Goal: Check status: Check status

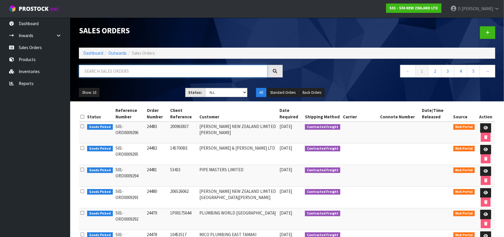
click at [105, 66] on input "text" at bounding box center [173, 71] width 189 height 13
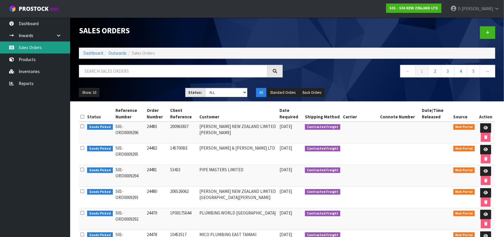
click at [49, 50] on link "Sales Orders" at bounding box center [35, 48] width 70 height 12
click at [274, 71] on icon at bounding box center [275, 71] width 4 height 4
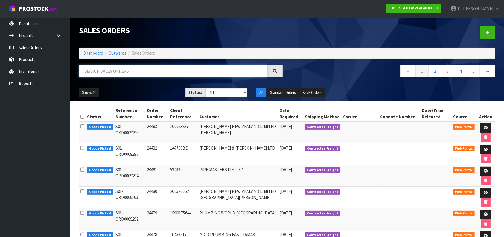
click at [189, 75] on input "text" at bounding box center [173, 71] width 189 height 13
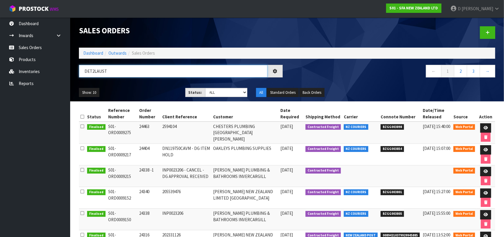
type input "DET2LAUST"
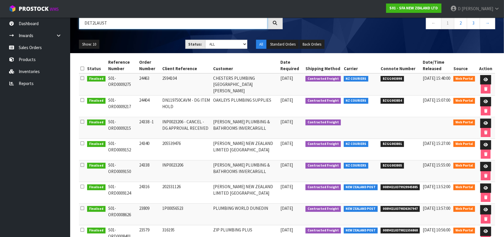
scroll to position [38, 0]
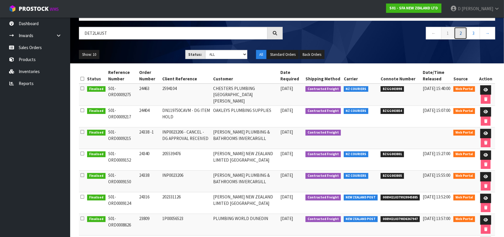
click at [457, 32] on link "2" at bounding box center [460, 33] width 13 height 13
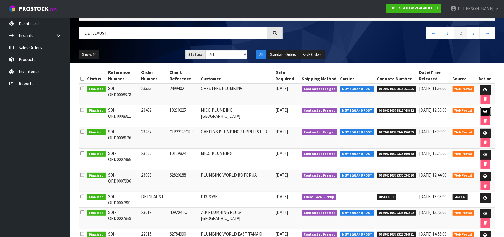
click at [483, 111] on icon at bounding box center [485, 112] width 4 height 4
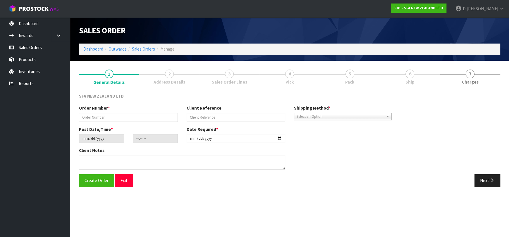
type input "23482"
type input "10230225"
type input "[DATE]"
type input "09:48:00.000"
type input "[DATE]"
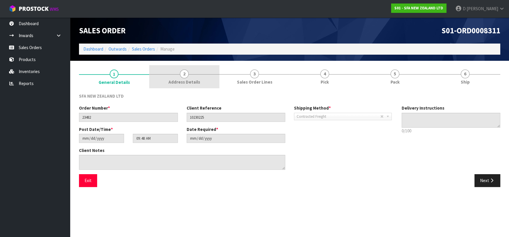
click at [185, 84] on span "Address Details" at bounding box center [184, 82] width 32 height 6
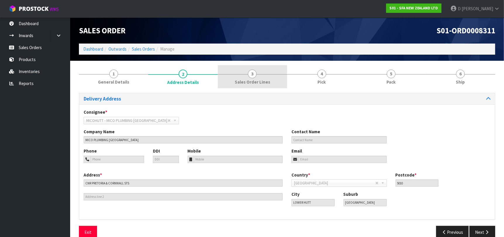
click at [248, 79] on span "Sales Order Lines" at bounding box center [252, 82] width 35 height 6
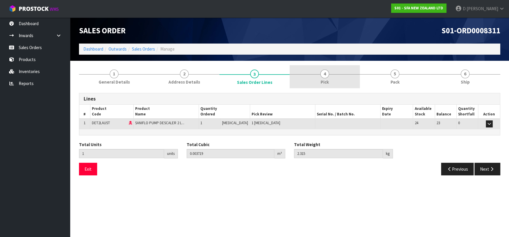
click at [295, 82] on link "4 Pick" at bounding box center [324, 76] width 70 height 23
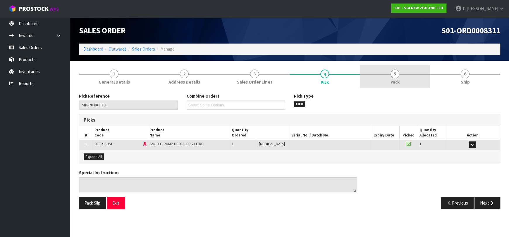
click at [397, 82] on span "Pack" at bounding box center [394, 82] width 9 height 6
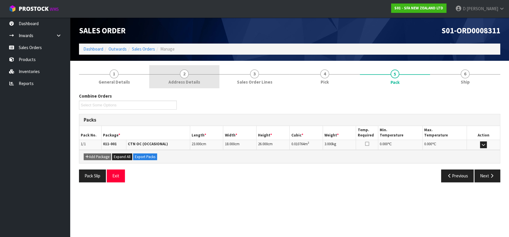
click at [179, 80] on span "Address Details" at bounding box center [184, 82] width 32 height 6
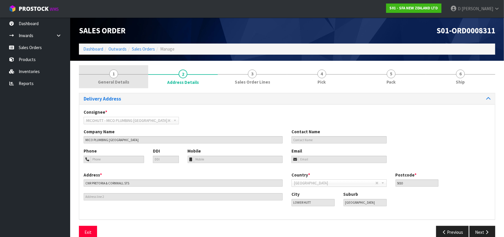
click at [133, 69] on link "1 General Details" at bounding box center [113, 76] width 69 height 23
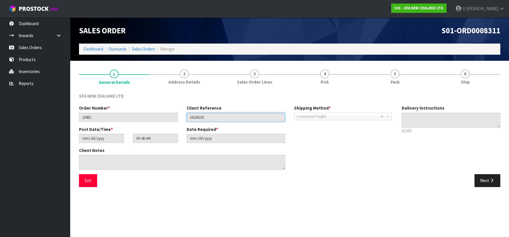
click at [218, 119] on input "10230225" at bounding box center [236, 117] width 99 height 9
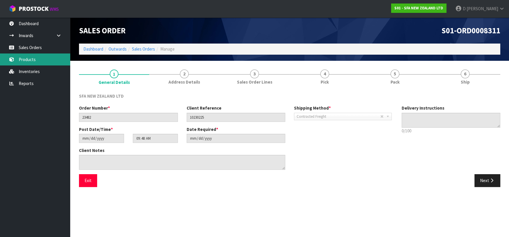
click at [51, 63] on link "Products" at bounding box center [35, 59] width 70 height 12
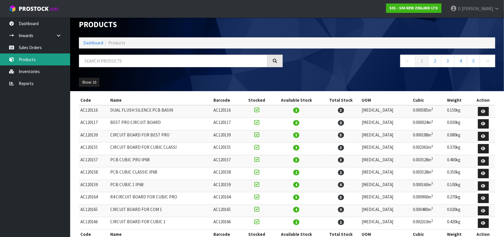
scroll to position [18, 0]
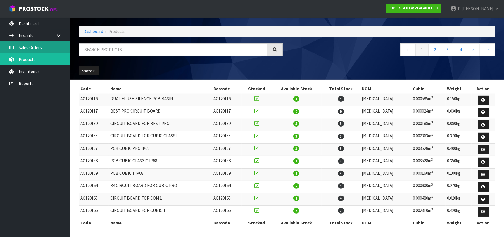
click at [41, 47] on link "Sales Orders" at bounding box center [35, 48] width 70 height 12
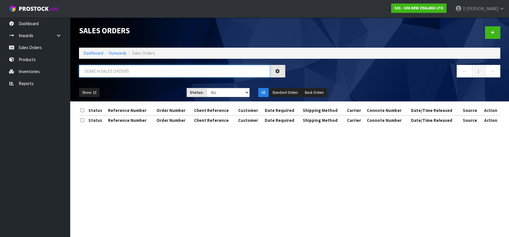
click at [112, 75] on input "text" at bounding box center [174, 71] width 191 height 13
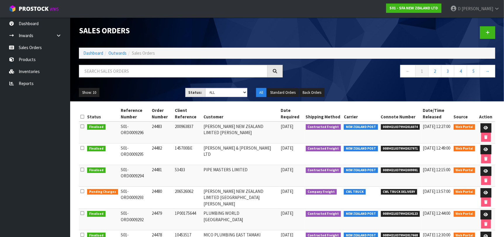
click at [48, 197] on ul "Dashboard Inwards Purchase Orders Receipts Sales Orders Products Inventories Re…" at bounding box center [35, 128] width 70 height 220
